Goal: Obtain resource: Download file/media

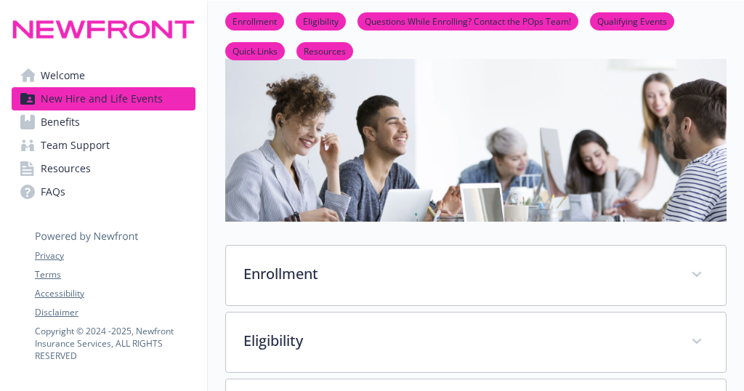
scroll to position [24, 0]
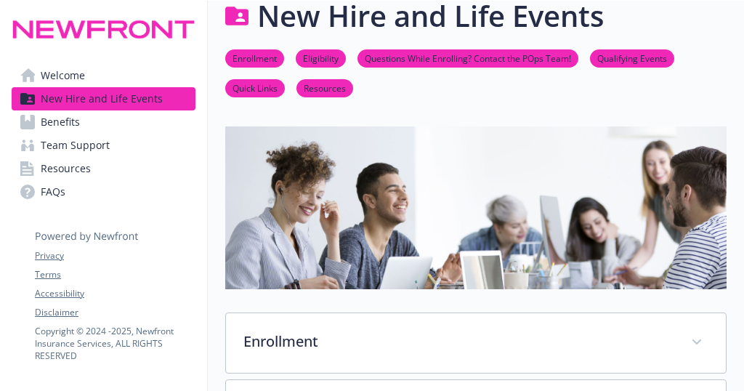
click at [76, 125] on span "Benefits" at bounding box center [60, 121] width 39 height 23
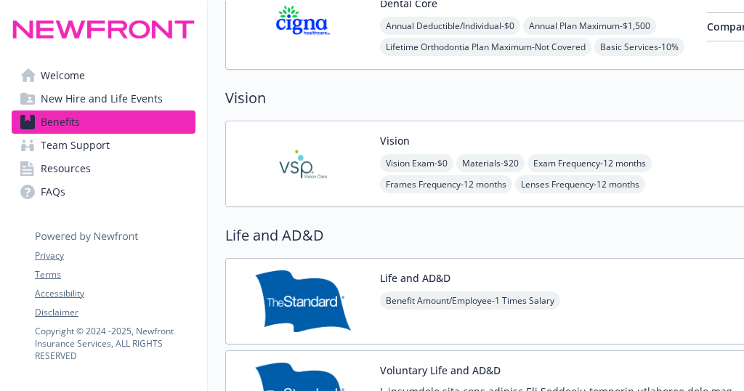
scroll to position [887, 0]
click at [330, 134] on img at bounding box center [303, 165] width 131 height 62
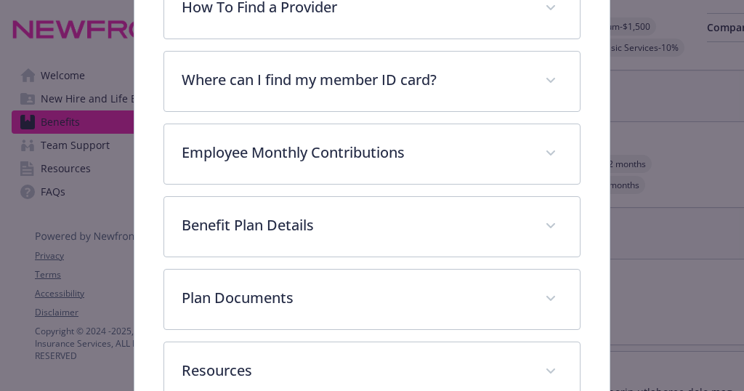
scroll to position [426, 0]
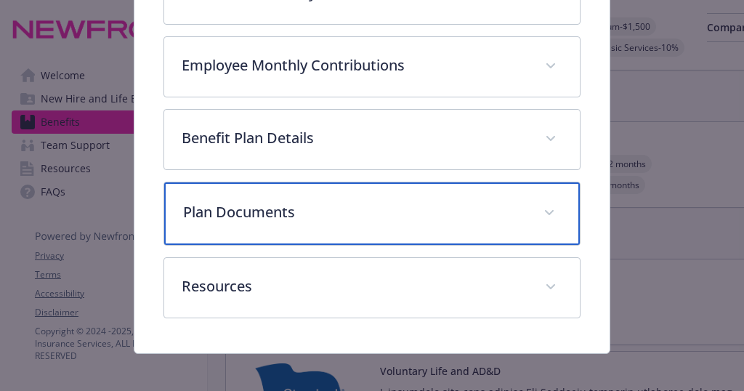
click at [256, 209] on p "Plan Documents" at bounding box center [354, 212] width 342 height 22
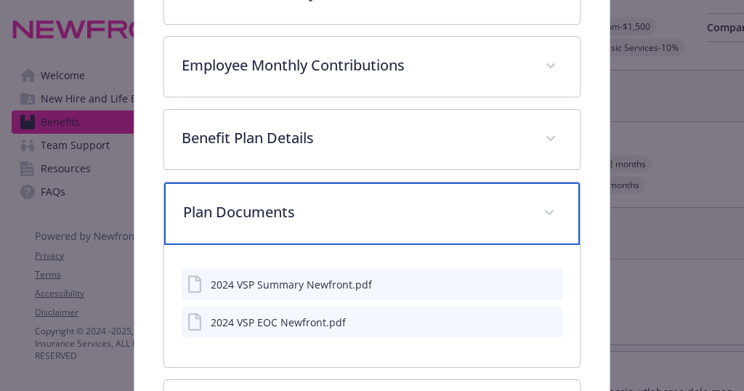
scroll to position [504, 0]
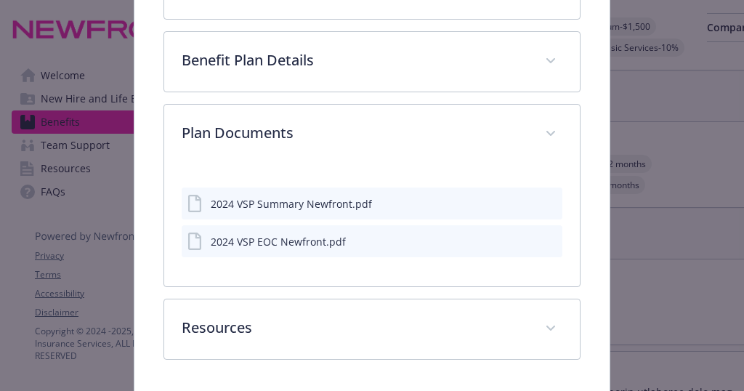
click at [519, 200] on icon "download file" at bounding box center [525, 203] width 12 height 12
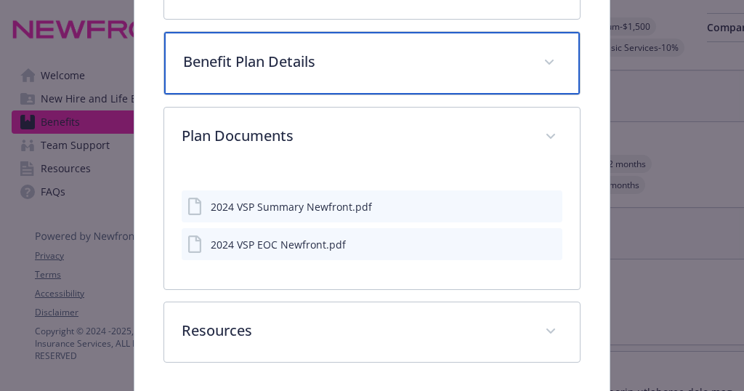
click at [275, 62] on p "Benefit Plan Details" at bounding box center [354, 62] width 342 height 22
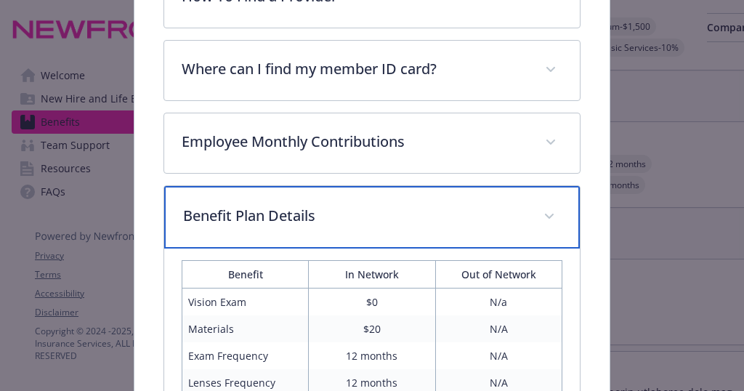
scroll to position [145, 0]
